Goal: Task Accomplishment & Management: Use online tool/utility

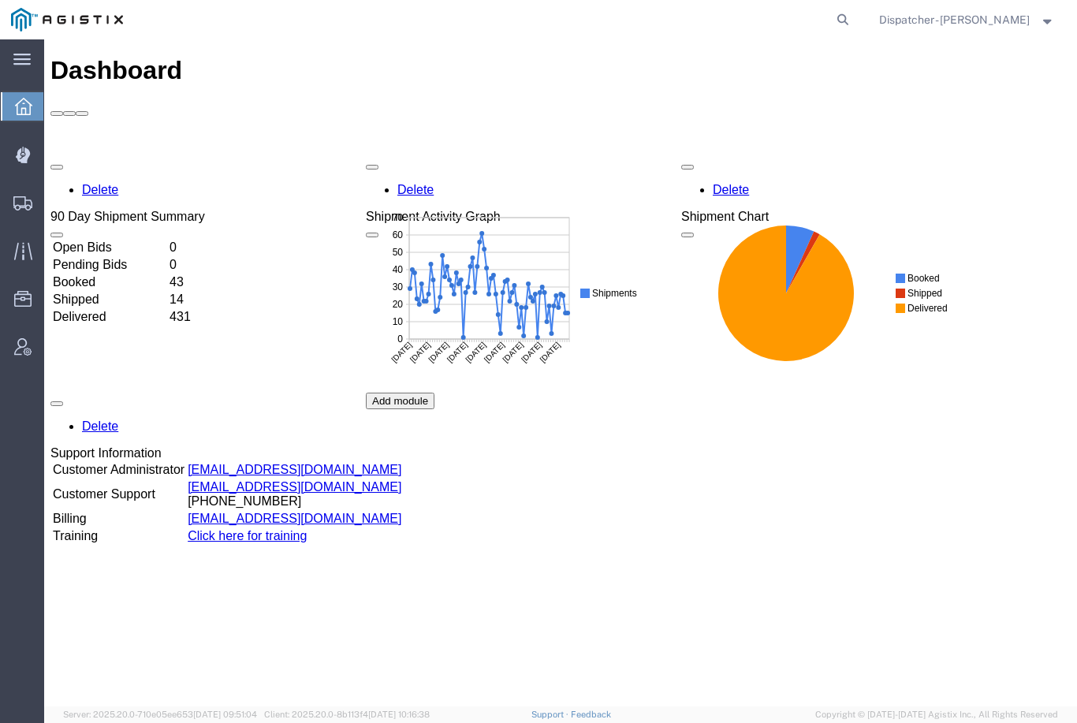
click at [28, 157] on icon at bounding box center [22, 155] width 14 height 16
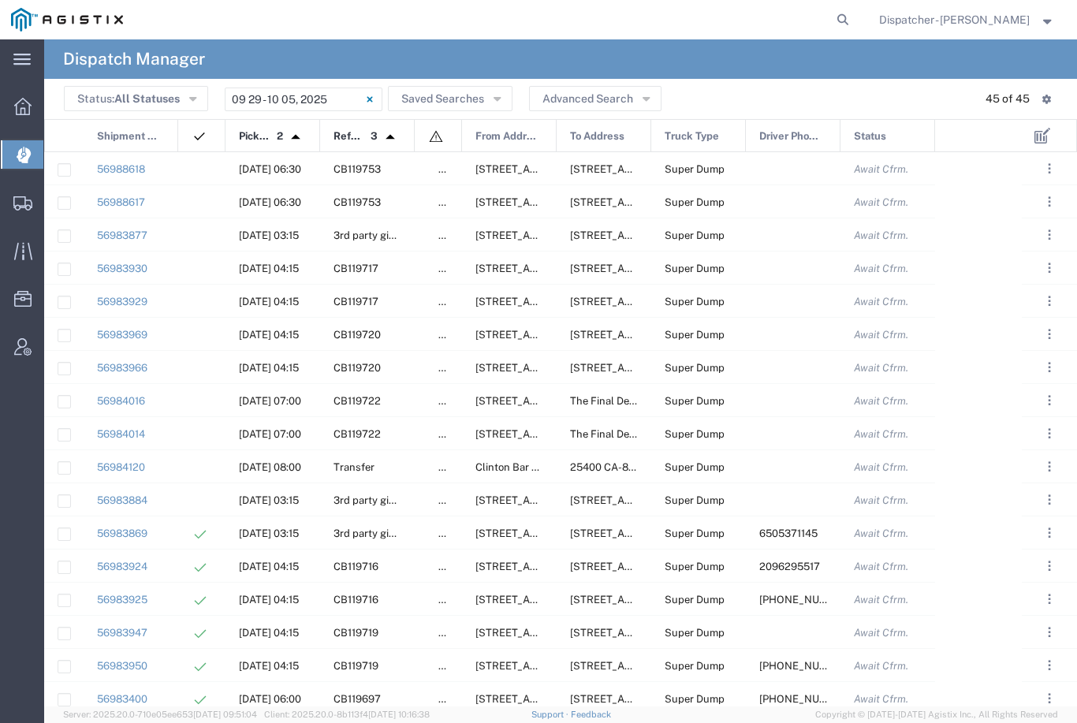
click at [308, 91] on input "[DATE] - [DATE]" at bounding box center [304, 100] width 158 height 24
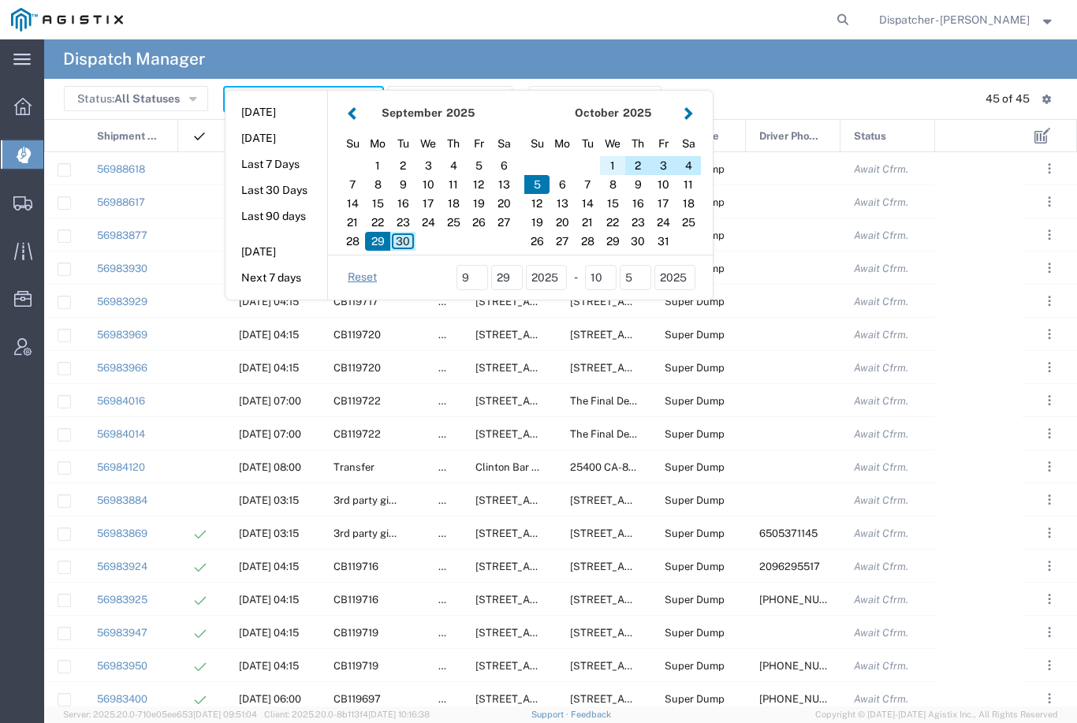
click at [614, 162] on div "1" at bounding box center [612, 165] width 25 height 19
click at [613, 164] on div "1" at bounding box center [612, 165] width 25 height 19
type input "[DATE]"
type input "[DATE] - [DATE]"
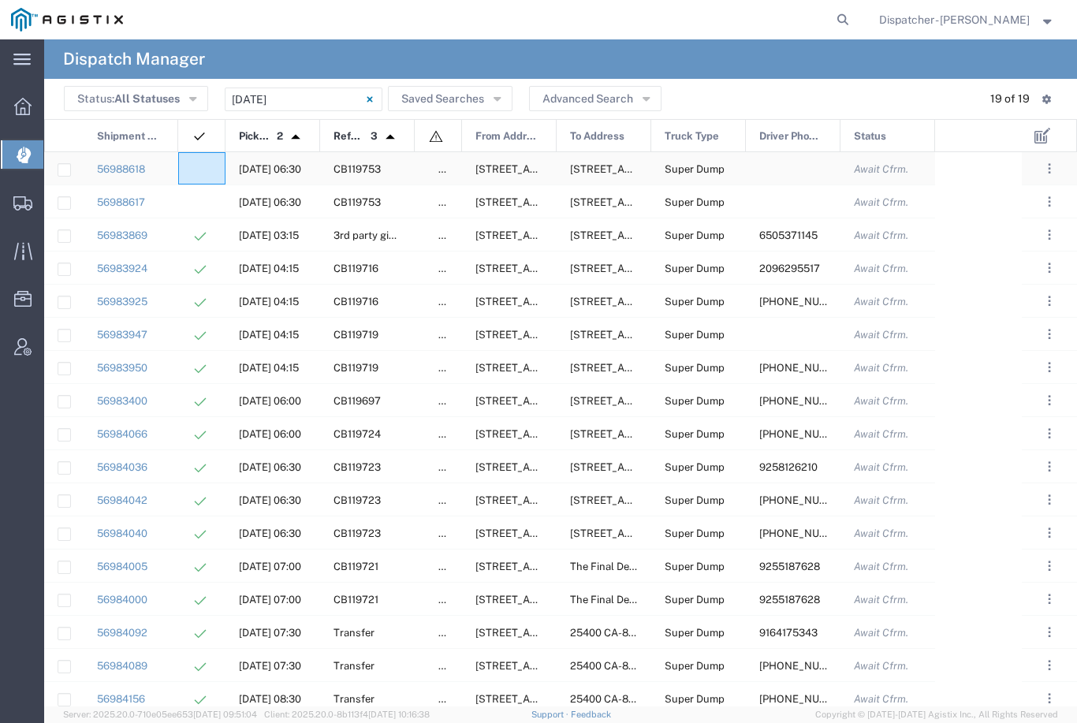
click at [192, 163] on agx-ag-table-icon-cell at bounding box center [197, 169] width 10 height 12
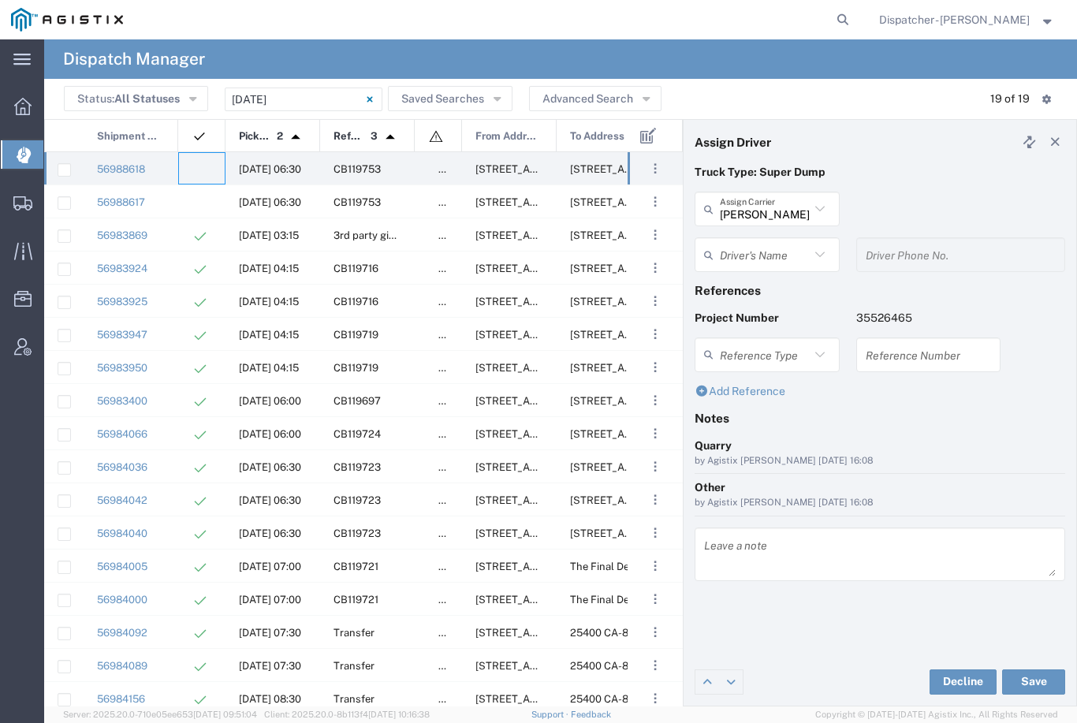
click at [768, 249] on input "text" at bounding box center [765, 255] width 90 height 28
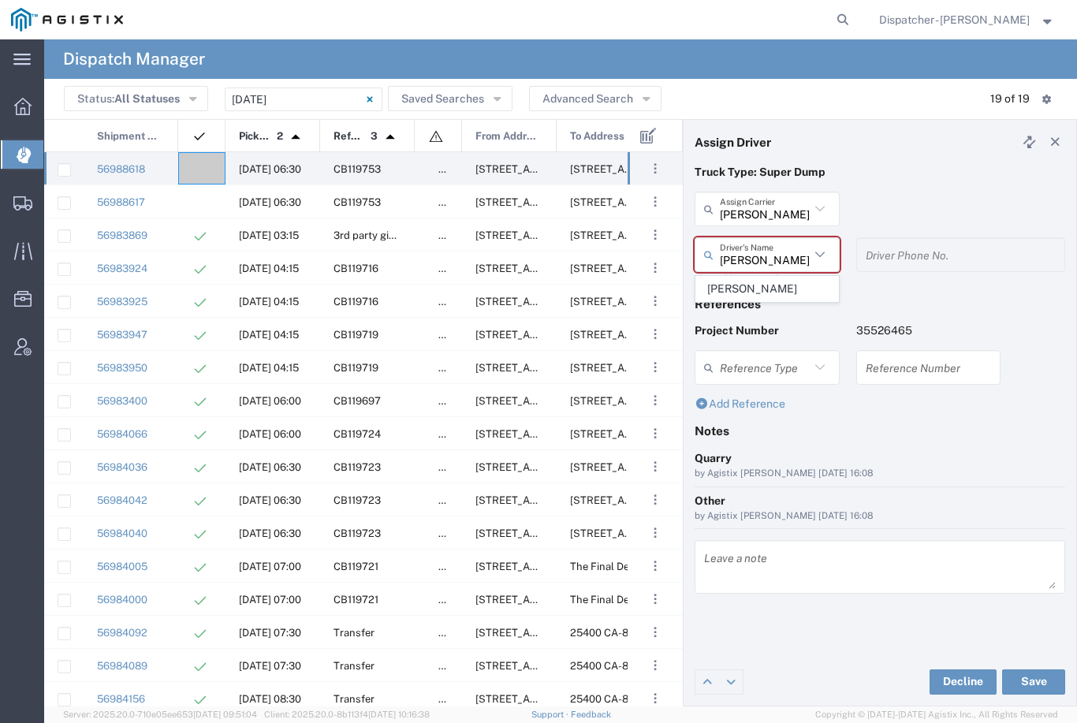
click at [759, 285] on span "[PERSON_NAME]" at bounding box center [767, 289] width 142 height 24
type input "[PERSON_NAME]"
type input "9253660399"
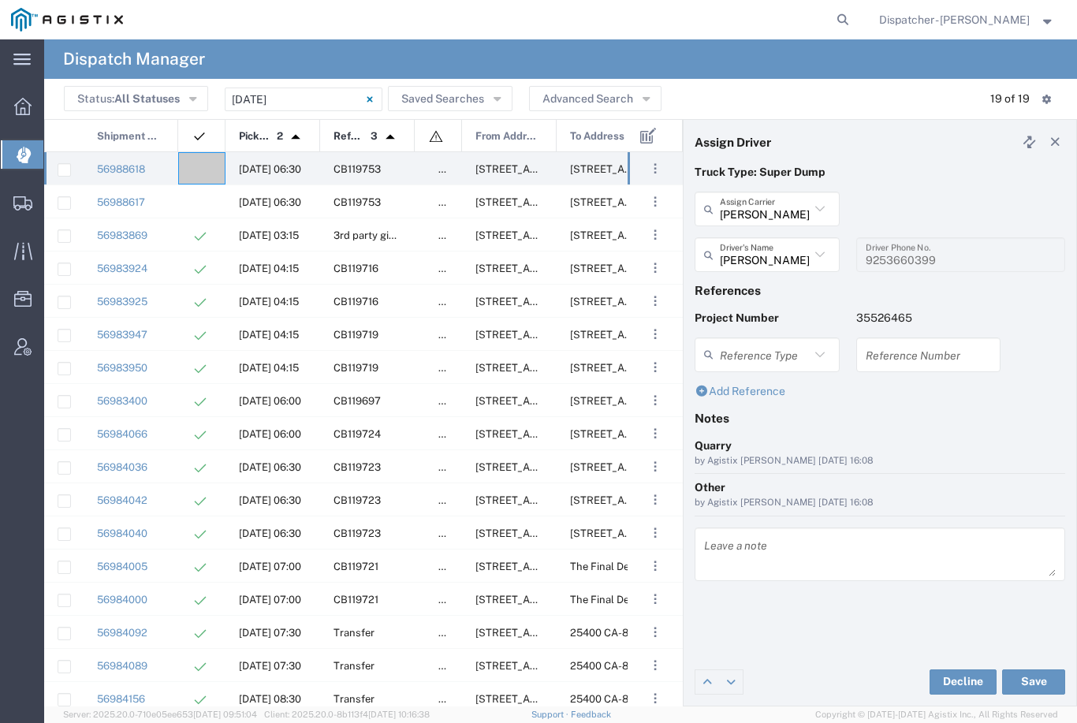
click at [1041, 687] on button "Save" at bounding box center [1033, 681] width 63 height 25
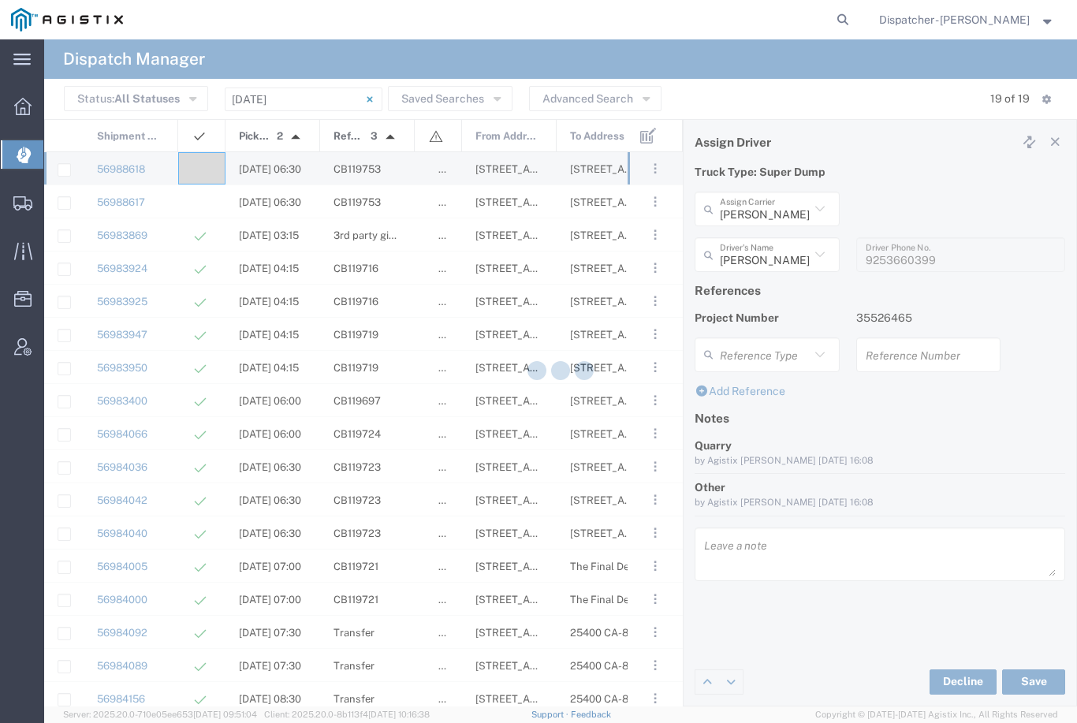
type input "[PERSON_NAME]"
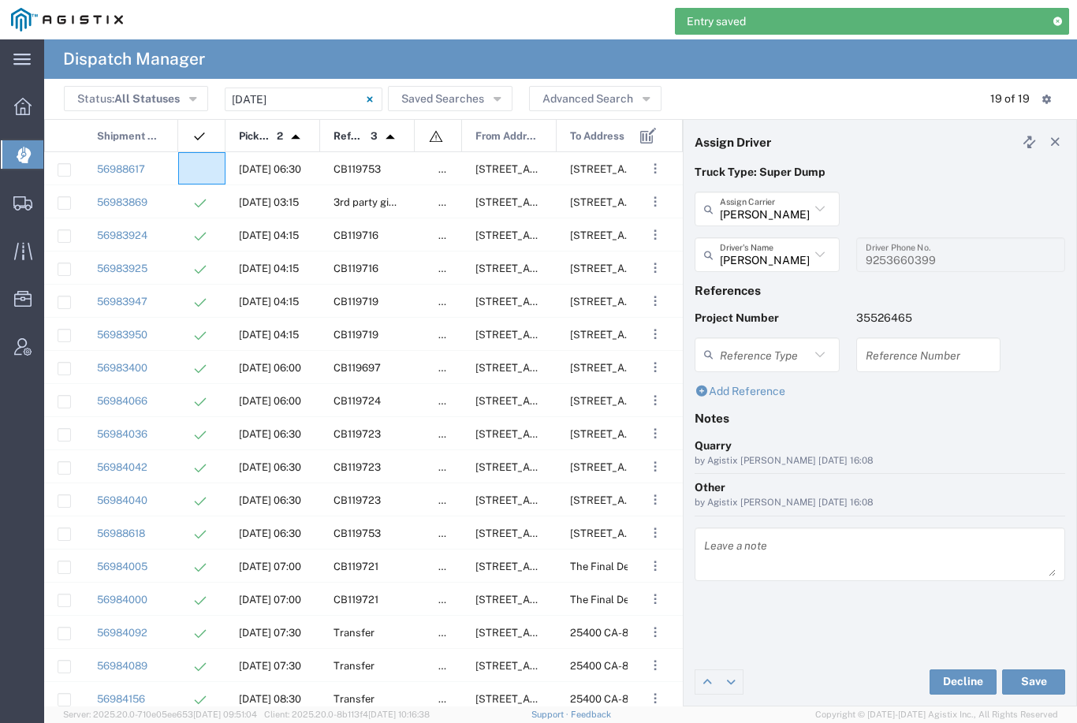
click at [195, 167] on agx-ag-table-icon-cell at bounding box center [197, 169] width 10 height 12
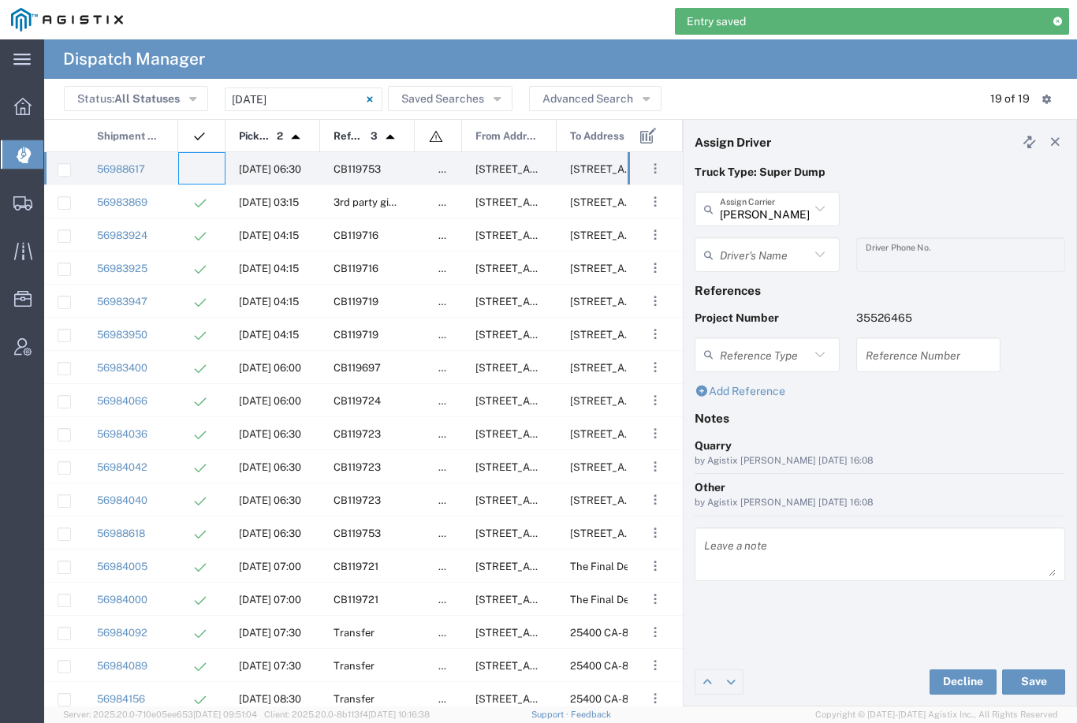
click at [762, 250] on input "text" at bounding box center [765, 255] width 90 height 28
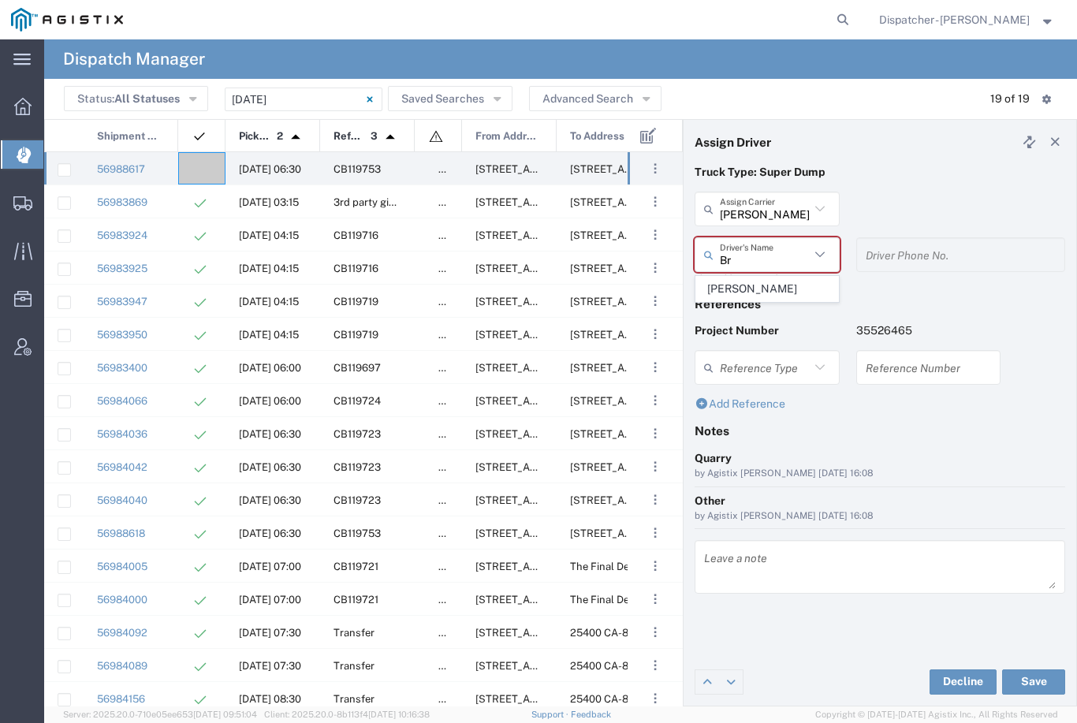
click at [772, 282] on span "[PERSON_NAME]" at bounding box center [767, 289] width 142 height 24
type input "[PERSON_NAME]"
type input "[PHONE_NUMBER]"
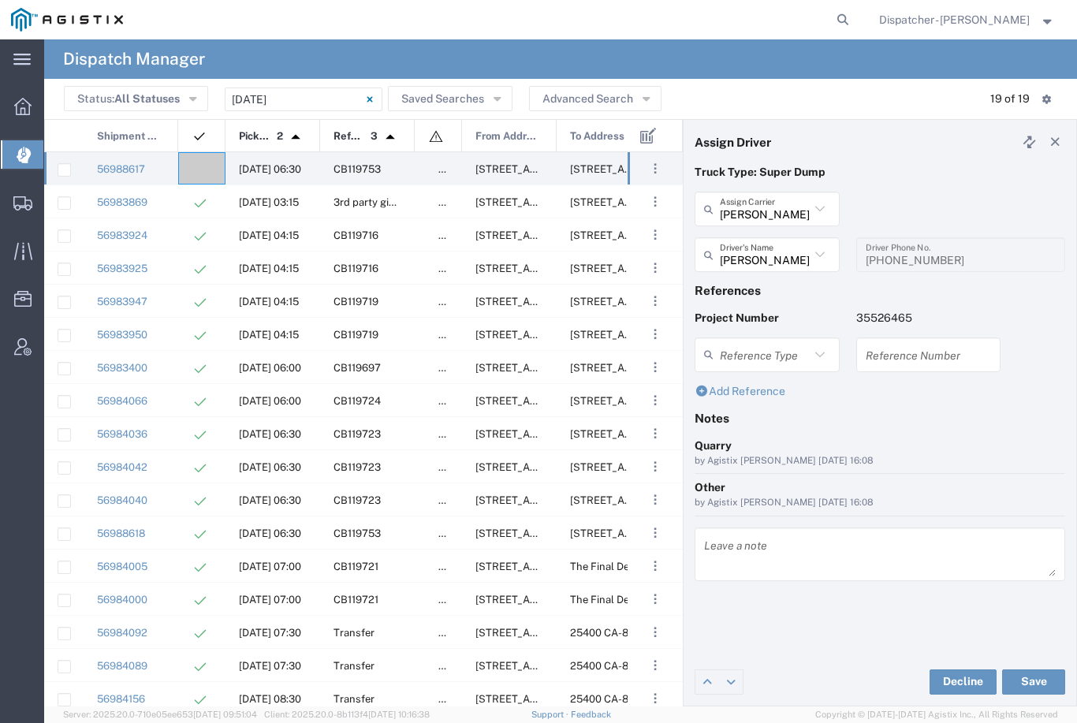
click at [1042, 681] on button "Save" at bounding box center [1033, 681] width 63 height 25
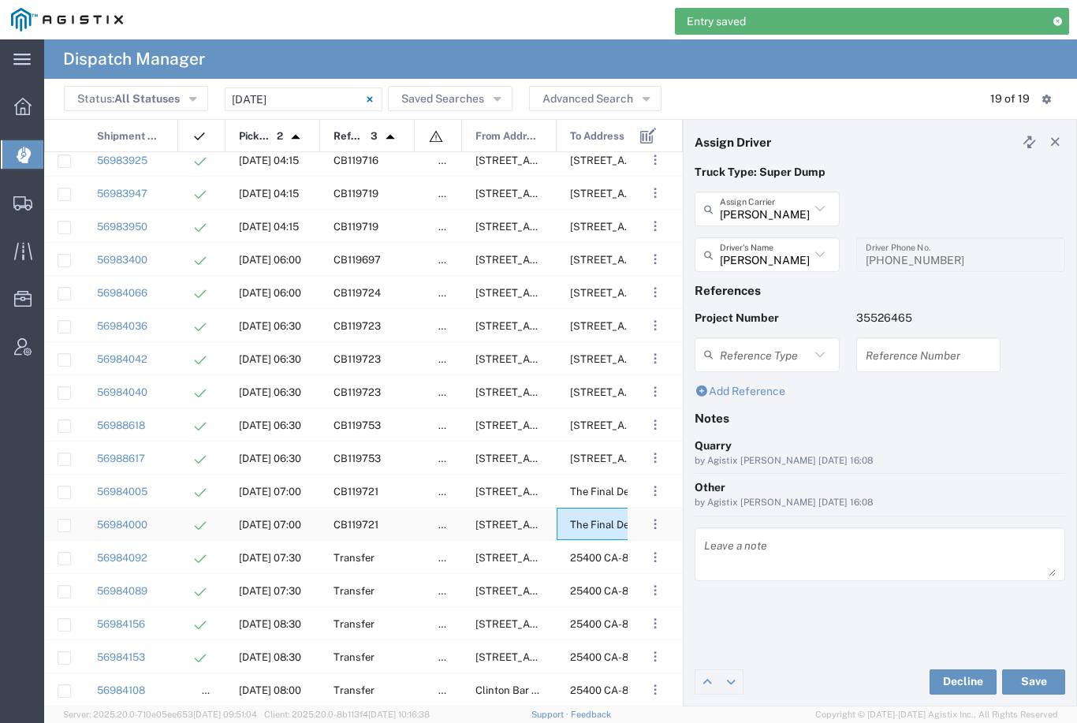
scroll to position [72, 0]
click at [568, 607] on div "25400 CA-88, Pioneer, [US_STATE], [GEOGRAPHIC_DATA]" at bounding box center [604, 623] width 95 height 32
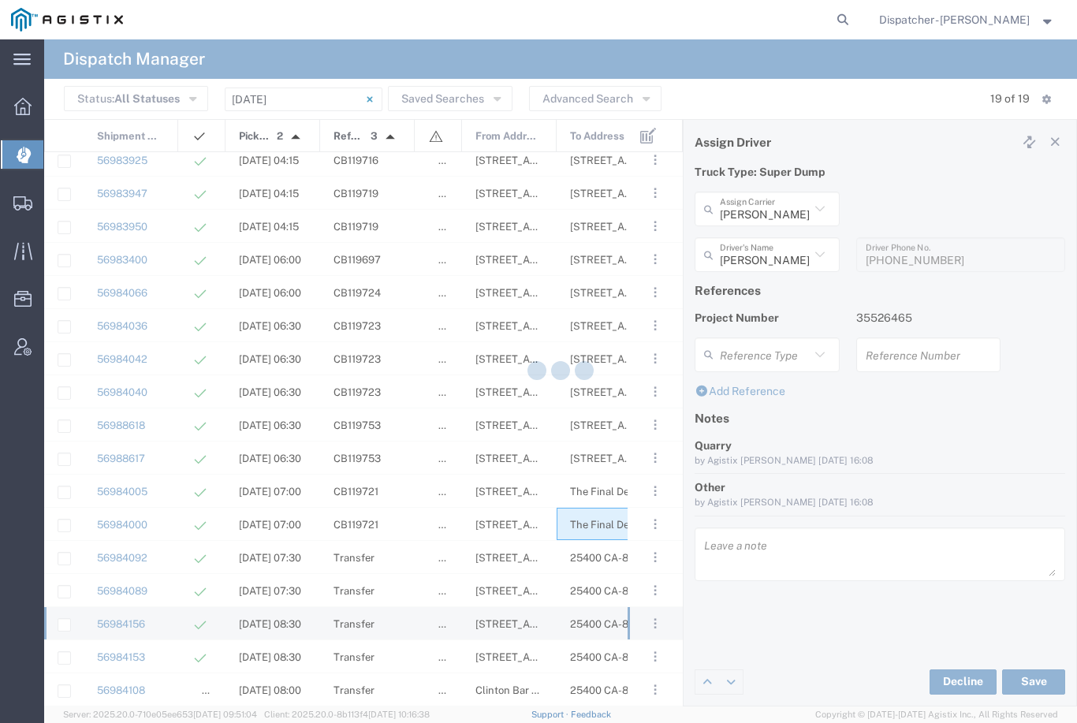
type input "[PERSON_NAME]"
type input "[PHONE_NUMBER]"
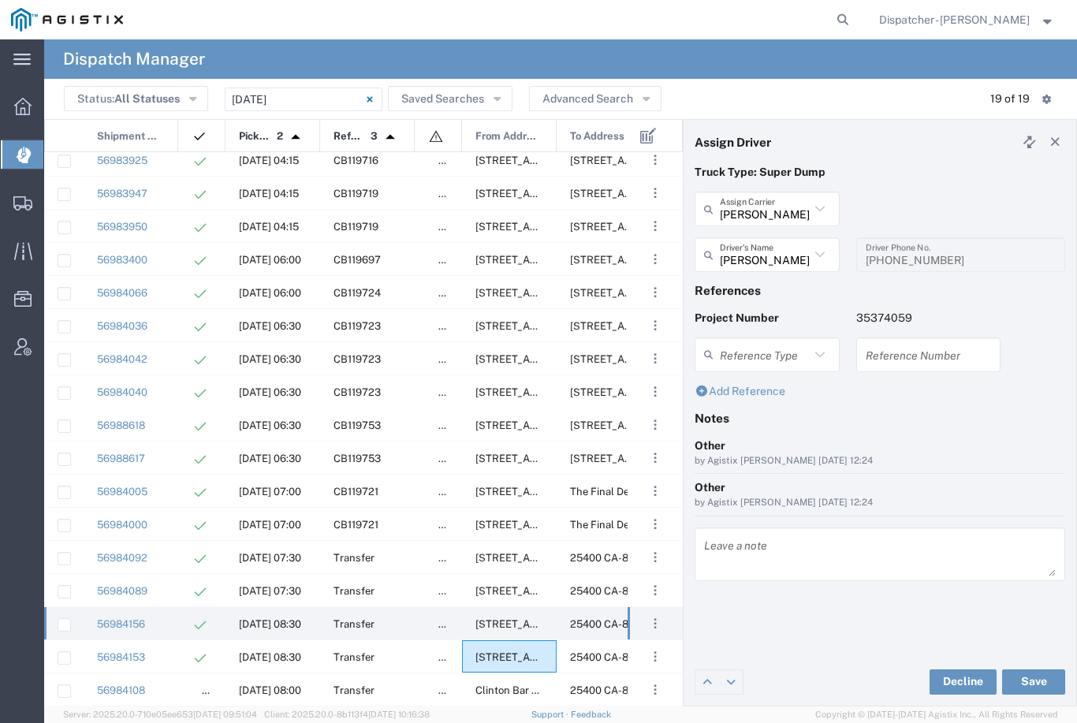
scroll to position [75, 0]
